Goal: Find contact information: Find contact information

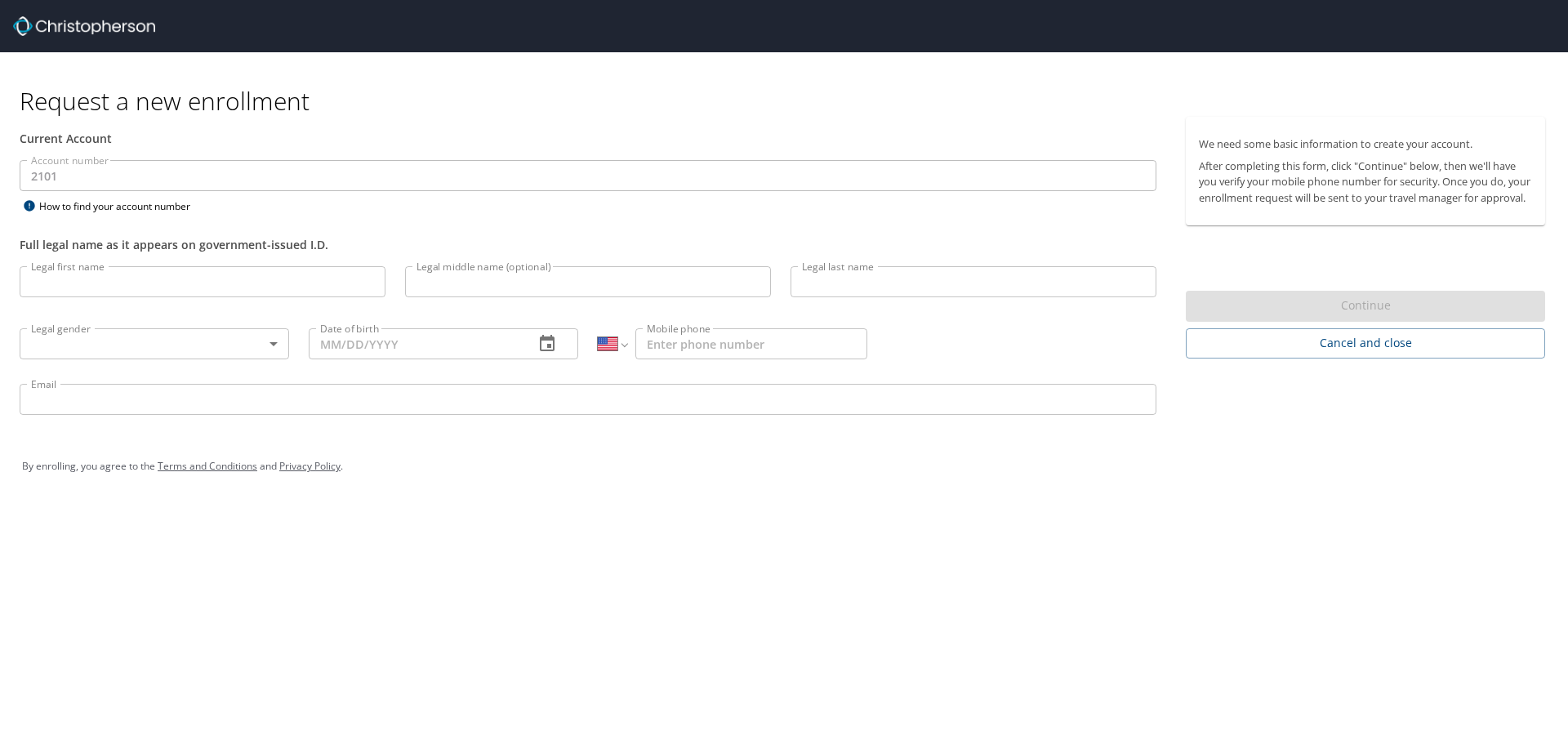
select select "US"
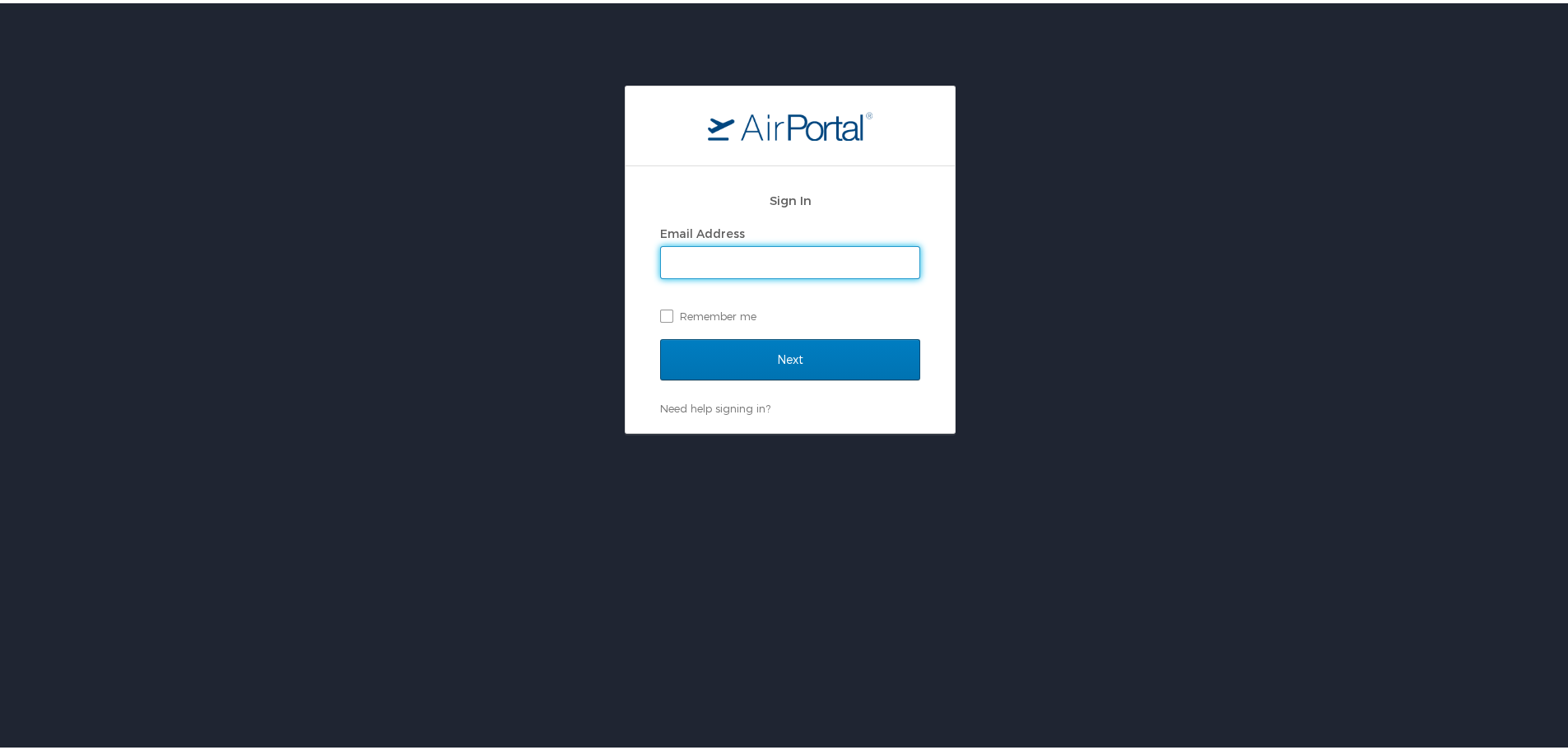
click at [712, 266] on input "Email Address" at bounding box center [790, 259] width 259 height 31
type input "bhaumik.patel3@magna.com"
click at [661, 336] on input "Next" at bounding box center [790, 356] width 260 height 41
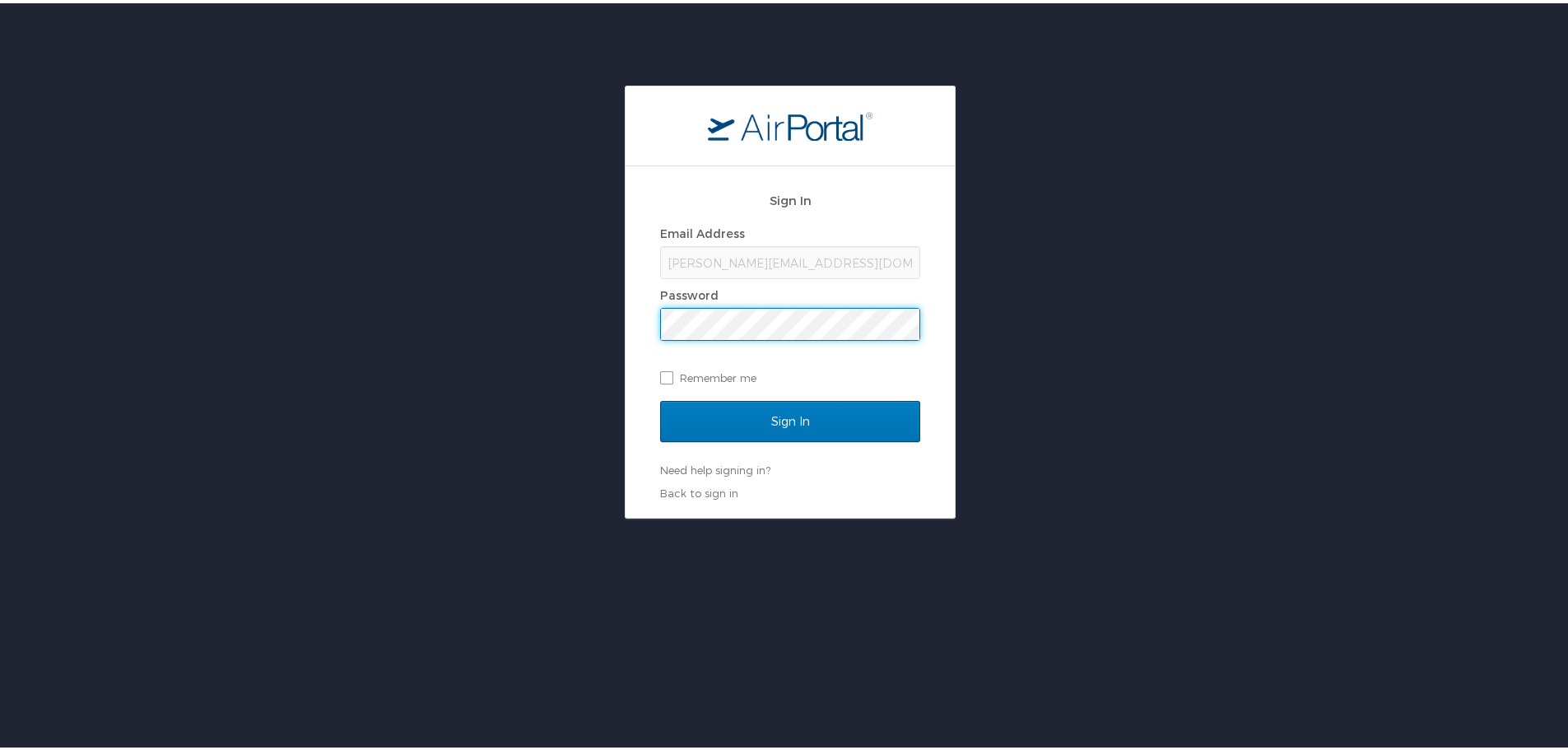
click at [661, 398] on input "Sign In" at bounding box center [790, 418] width 260 height 41
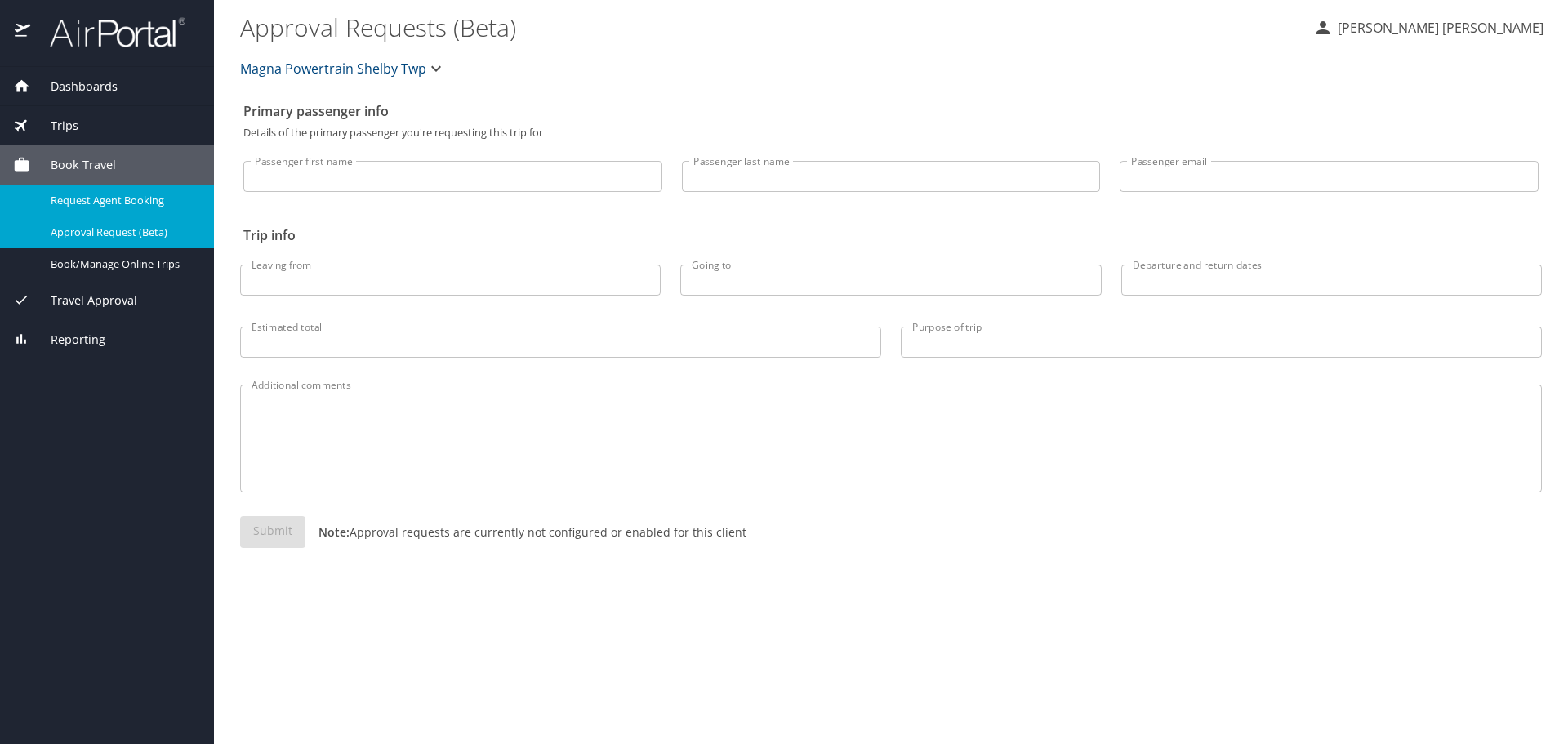
click at [149, 200] on span "Request Agent Booking" at bounding box center [123, 200] width 144 height 15
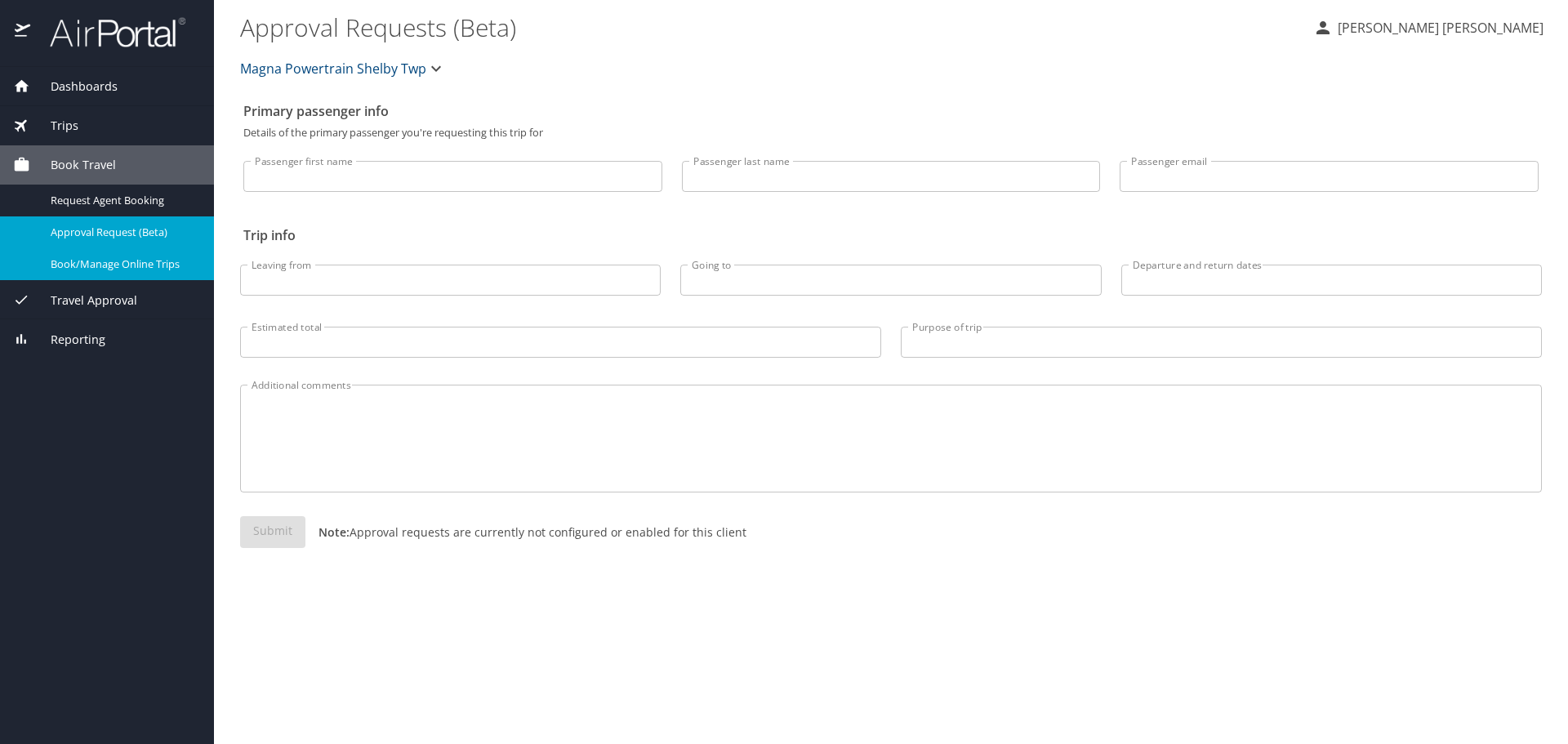
click at [100, 268] on span "Book/Manage Online Trips" at bounding box center [123, 264] width 144 height 15
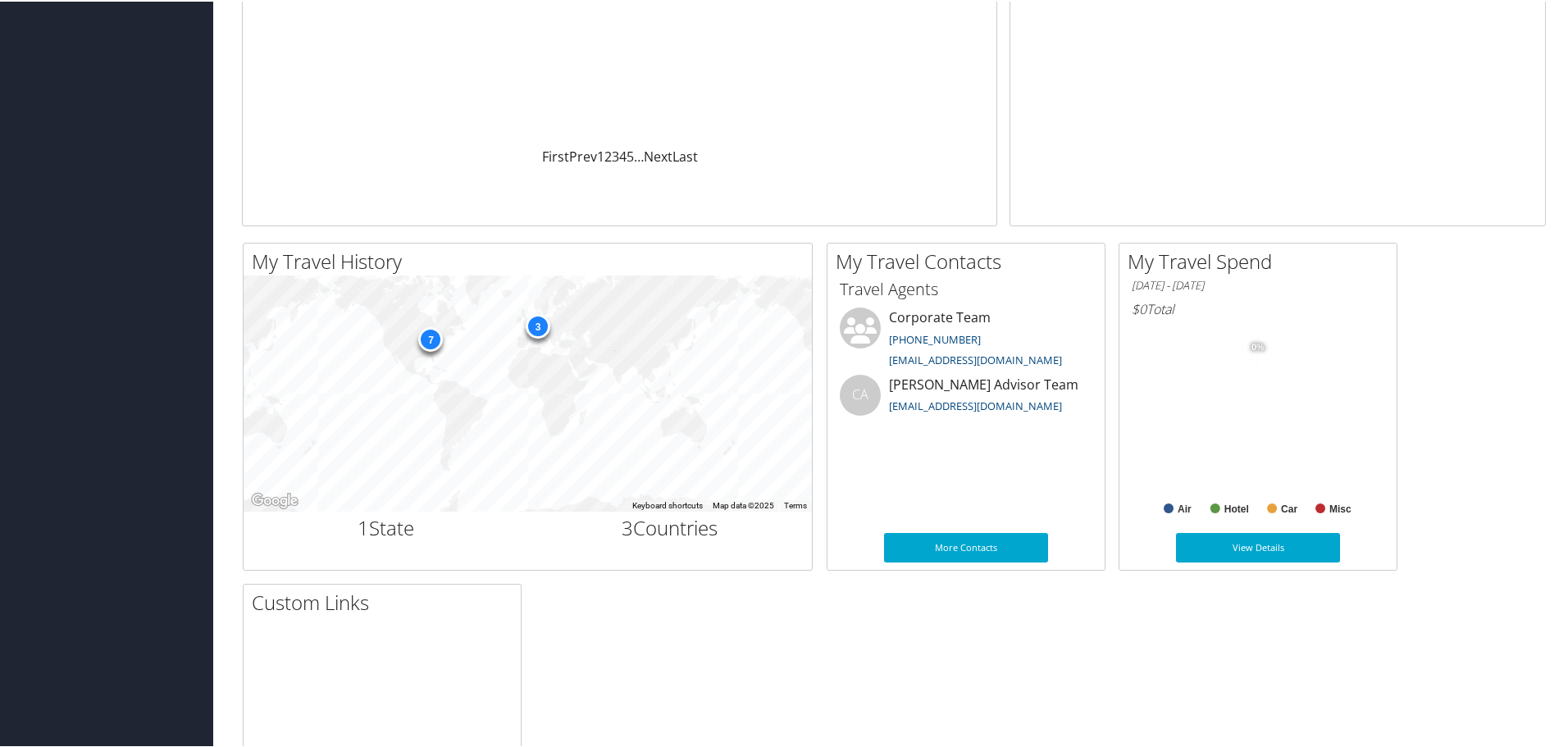
scroll to position [316, 0]
click at [966, 547] on link "More Contacts" at bounding box center [966, 546] width 164 height 29
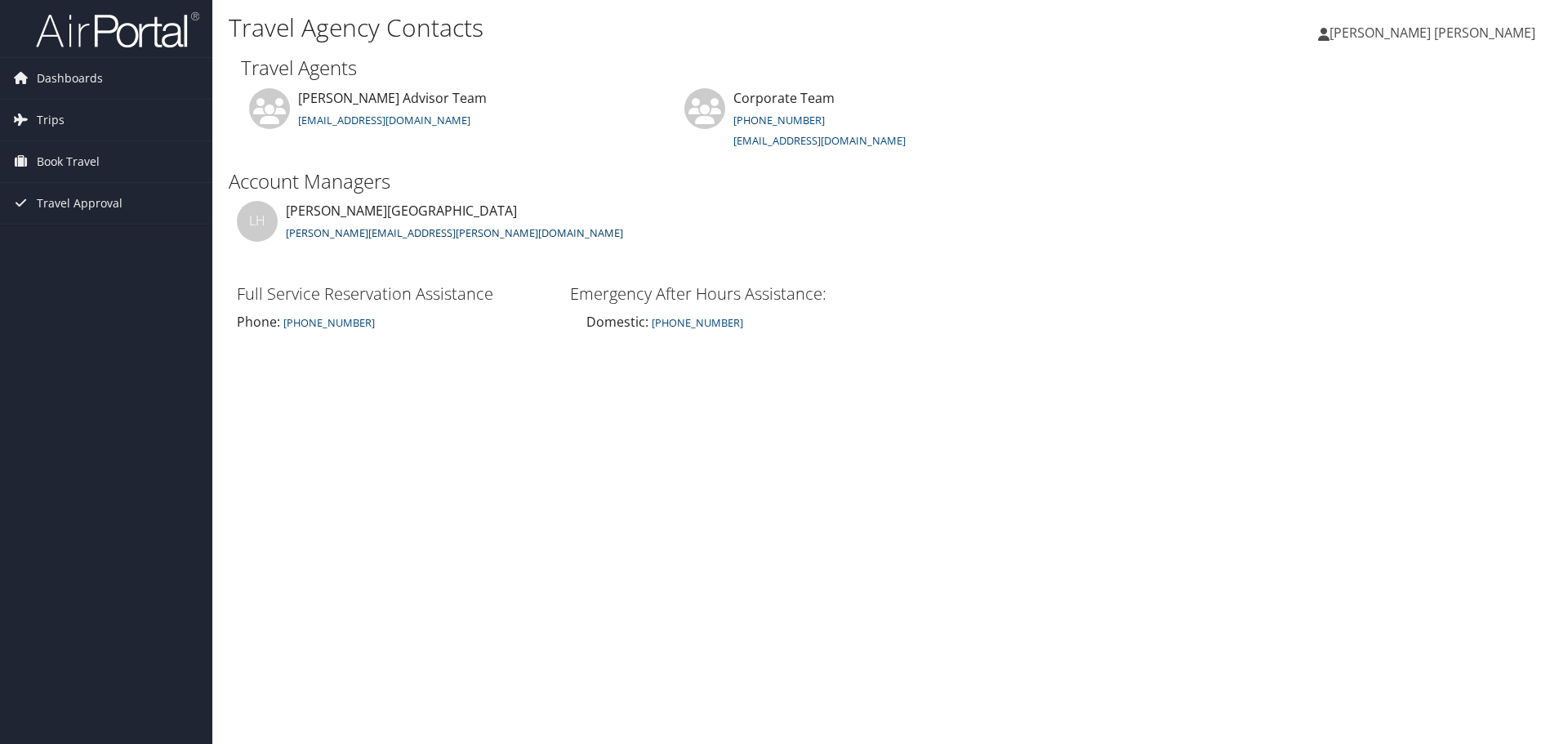
click at [360, 228] on link "lesley.hogg@cbtravel.com" at bounding box center [454, 233] width 337 height 15
